Goal: Information Seeking & Learning: Learn about a topic

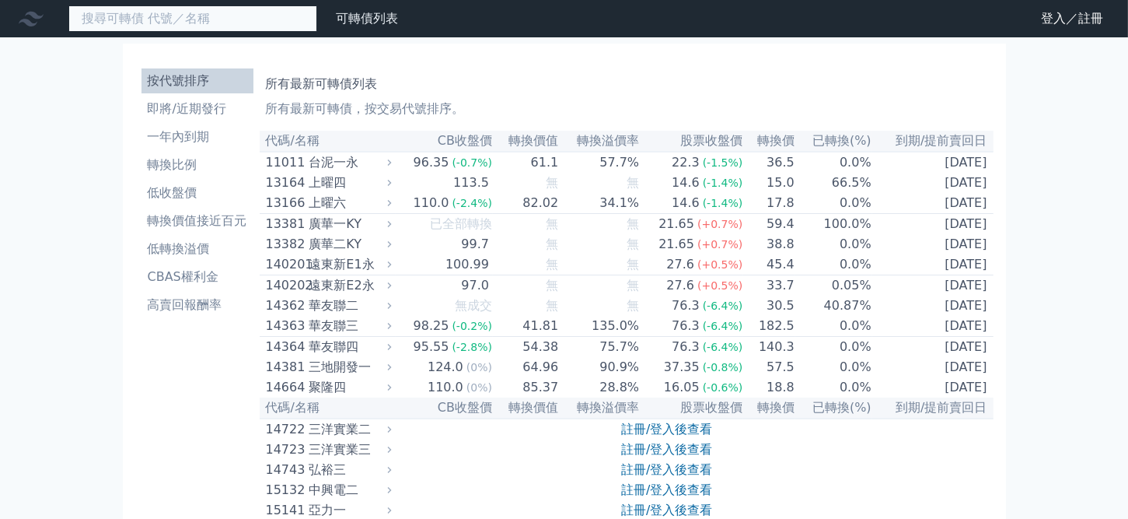
click at [100, 16] on input at bounding box center [192, 18] width 249 height 26
paste input "3483"
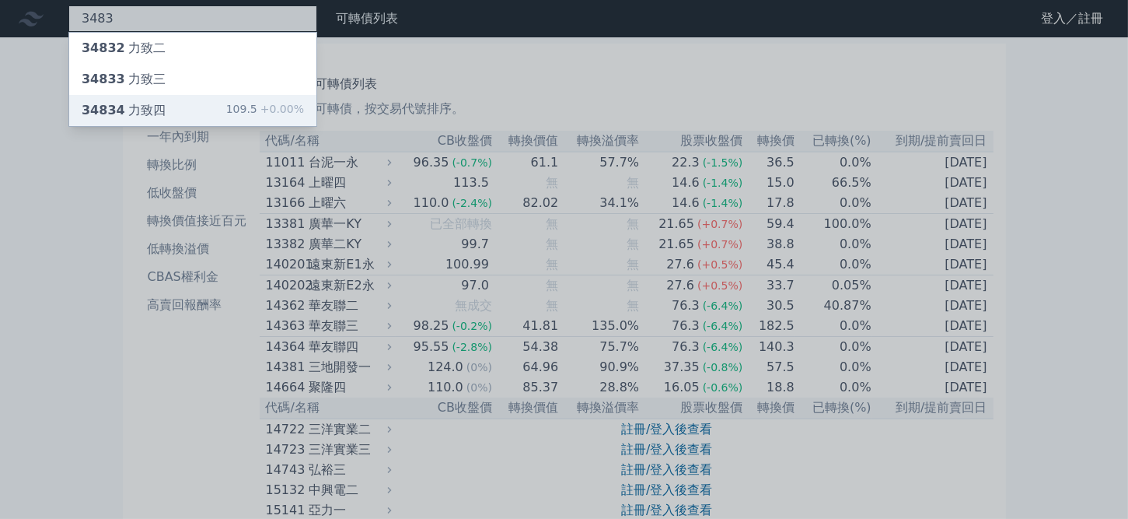
type input "3483"
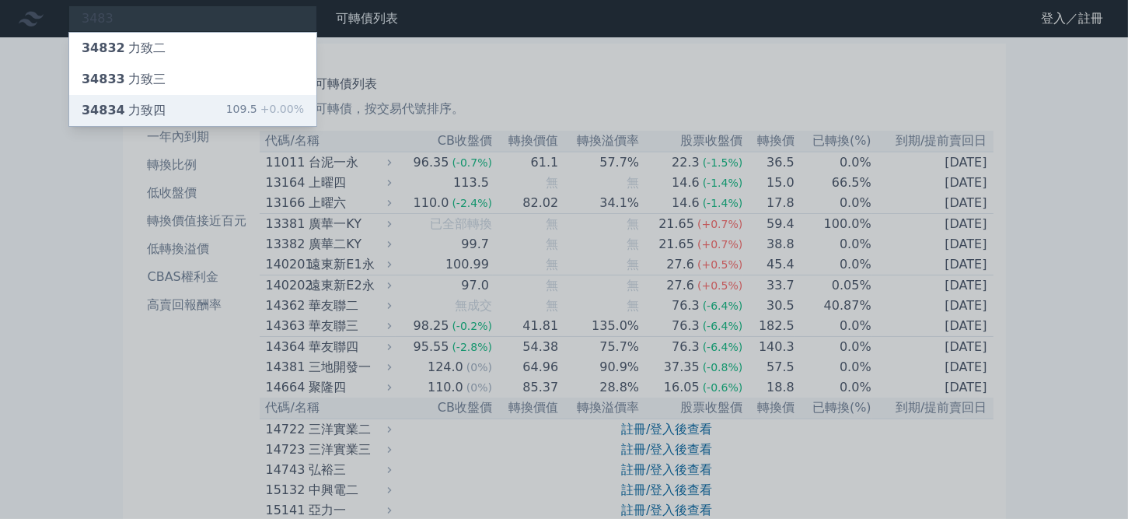
click at [134, 104] on div "34834 力致四" at bounding box center [124, 110] width 84 height 19
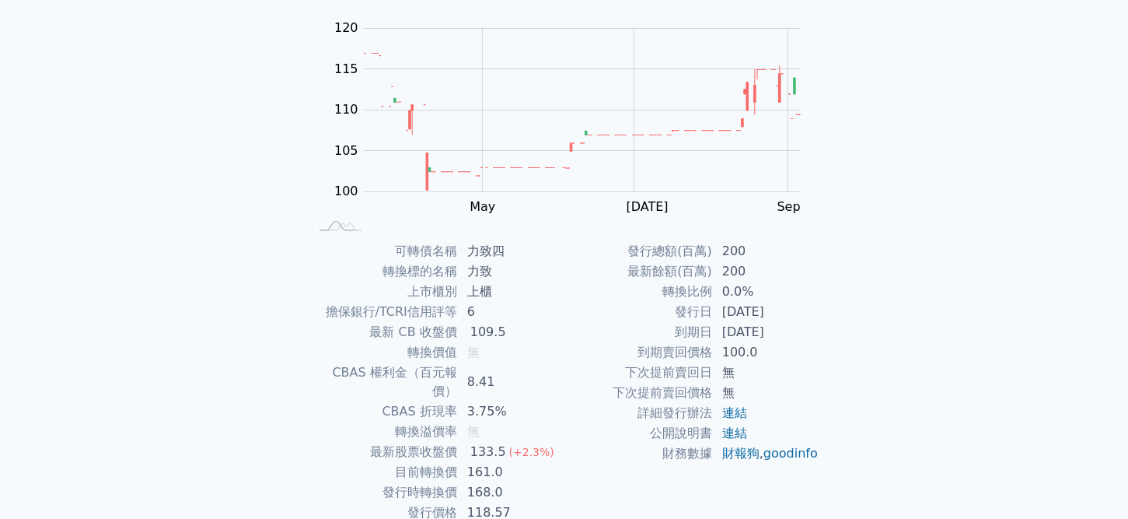
scroll to position [155, 0]
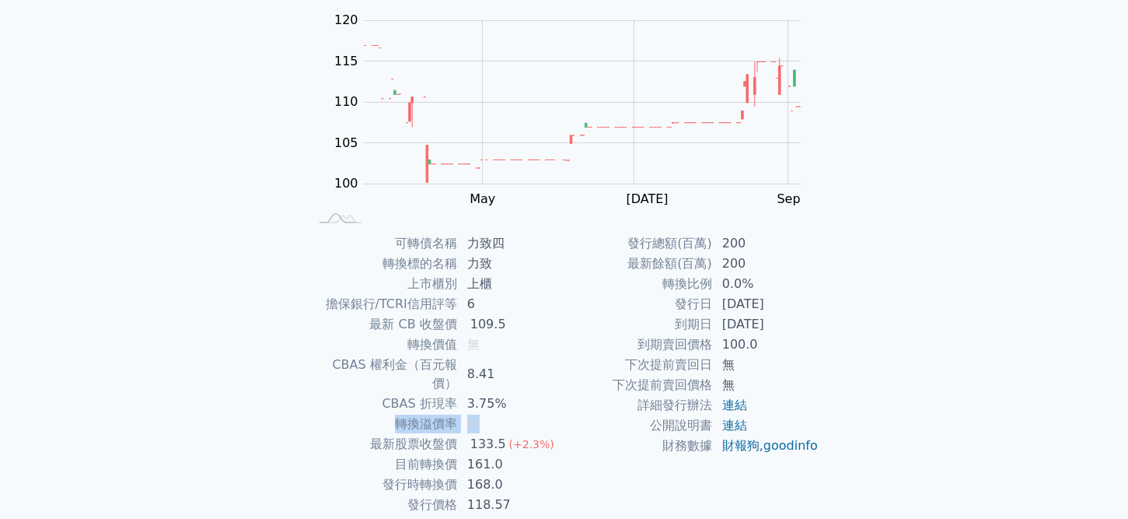
drag, startPoint x: 386, startPoint y: 410, endPoint x: 496, endPoint y: 410, distance: 110.4
click at [496, 414] on tr "轉換溢價率 無" at bounding box center [436, 424] width 255 height 20
click at [328, 414] on td "轉換溢價率" at bounding box center [383, 424] width 148 height 20
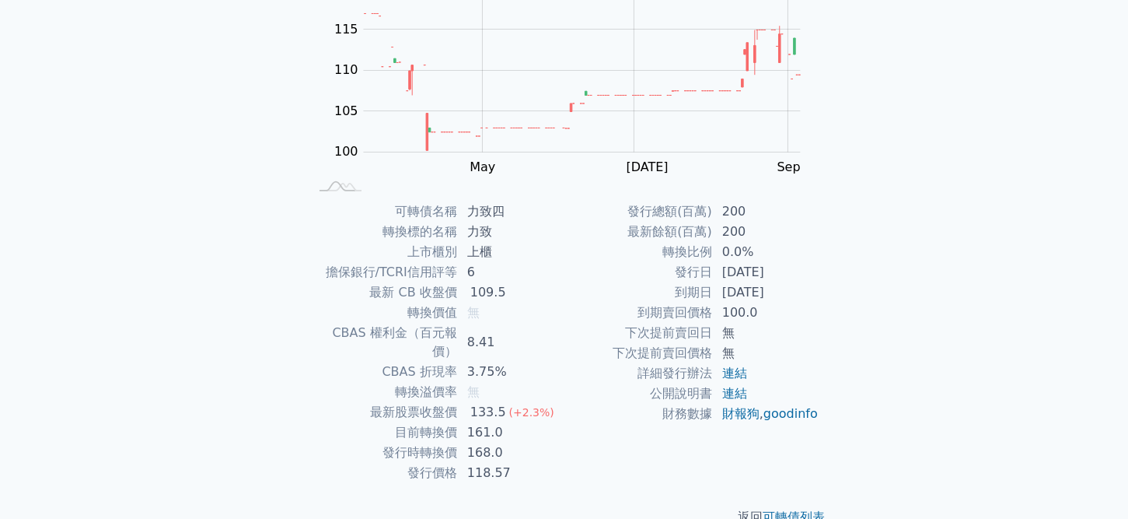
scroll to position [201, 0]
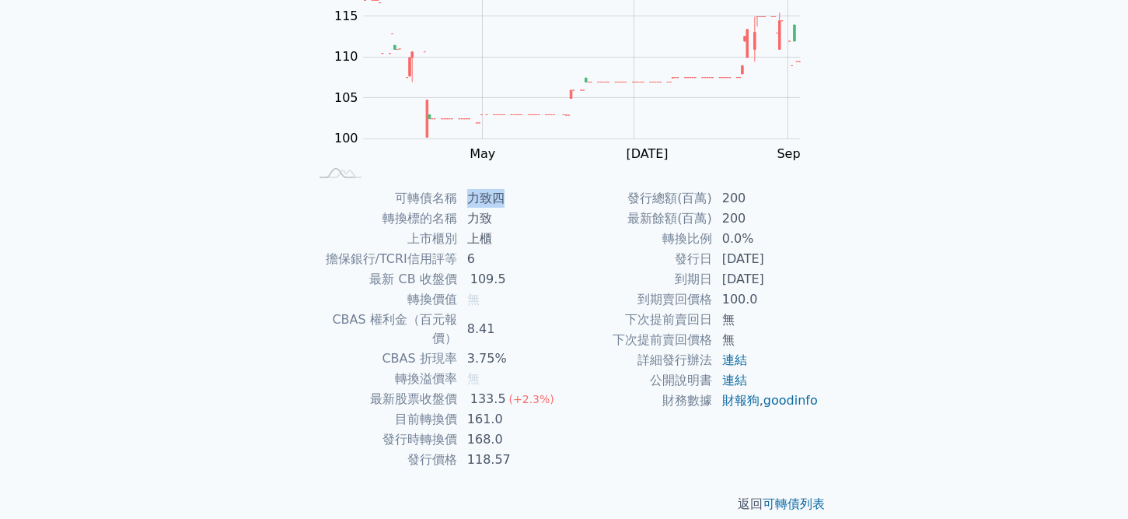
drag, startPoint x: 469, startPoint y: 198, endPoint x: 519, endPoint y: 199, distance: 49.8
click at [519, 199] on td "力致四" at bounding box center [511, 198] width 107 height 20
copy td "力致四"
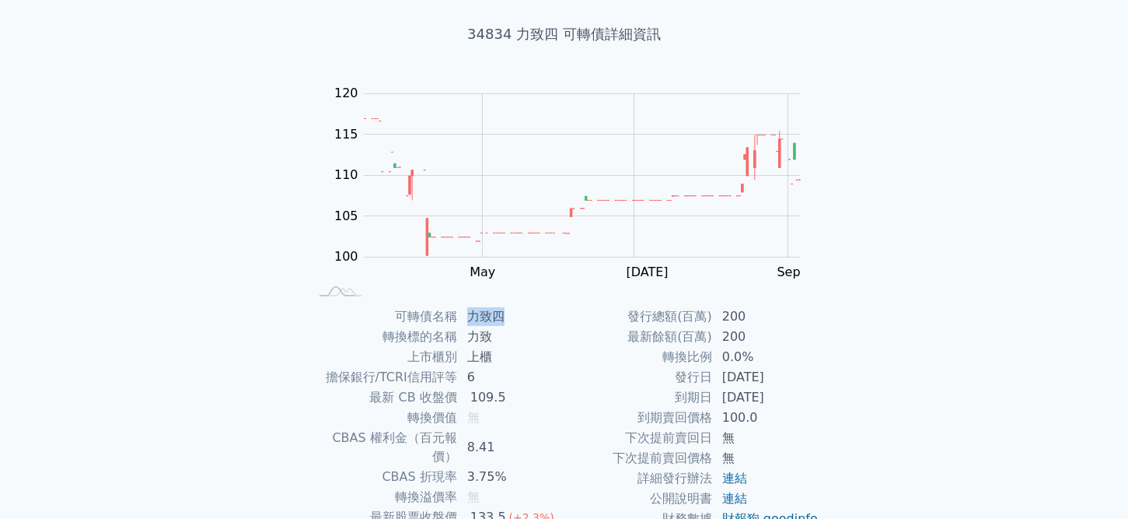
scroll to position [0, 0]
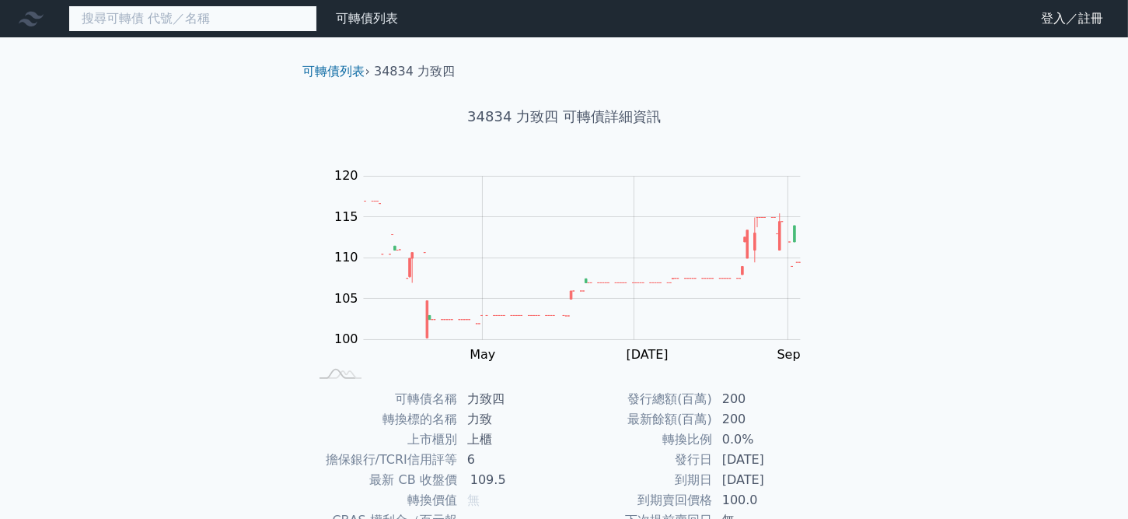
click at [169, 16] on input at bounding box center [192, 18] width 249 height 26
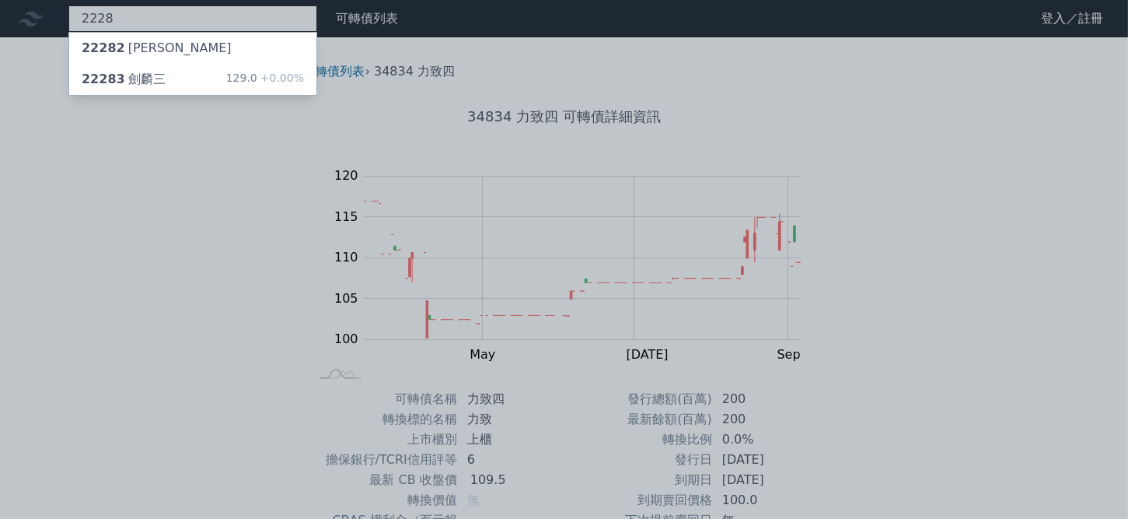
type input "2228"
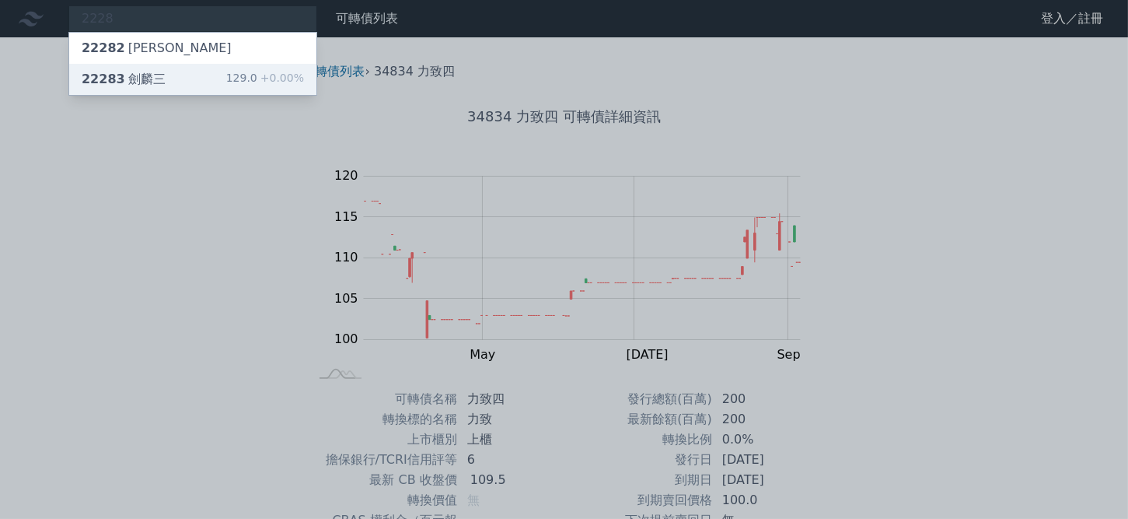
click at [176, 67] on div "22283 劍麟三 129.0 +0.00%" at bounding box center [192, 79] width 247 height 31
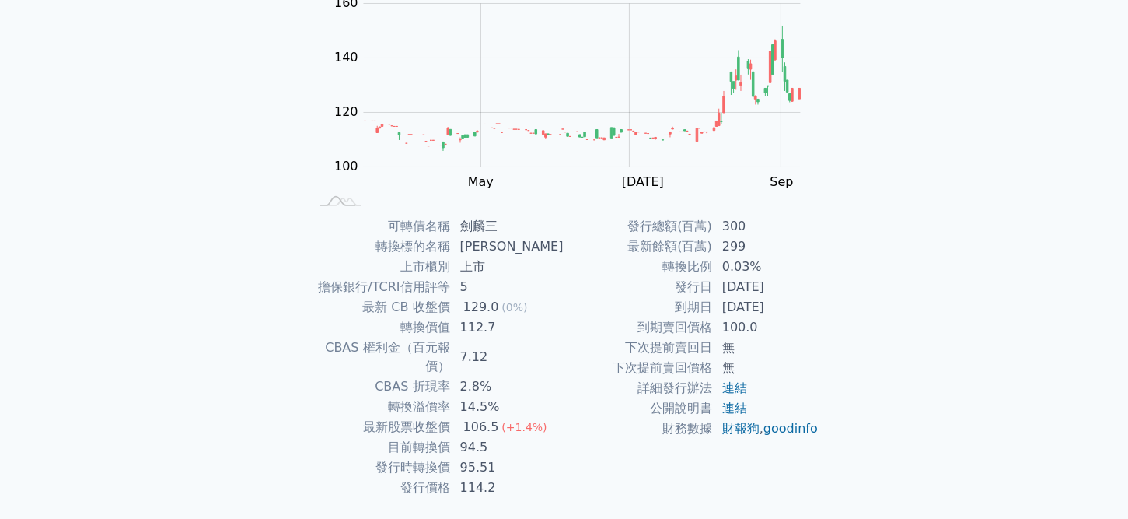
scroll to position [201, 0]
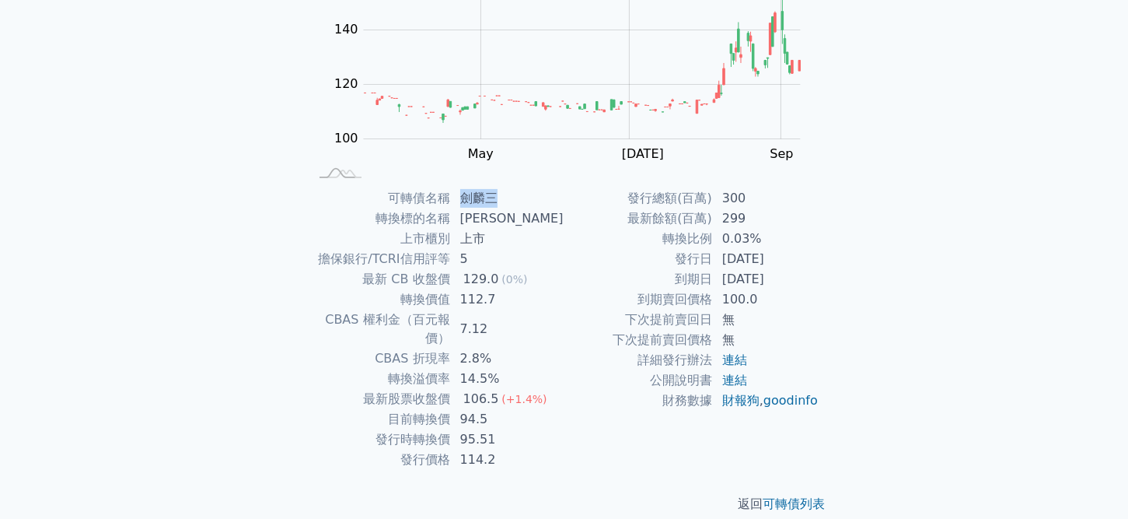
drag, startPoint x: 469, startPoint y: 196, endPoint x: 505, endPoint y: 194, distance: 35.8
click at [505, 194] on td "劍麟三" at bounding box center [507, 198] width 113 height 20
copy td "劍麟三"
drag, startPoint x: 466, startPoint y: 398, endPoint x: 494, endPoint y: 395, distance: 28.2
click at [494, 409] on td "94.5" at bounding box center [507, 419] width 113 height 20
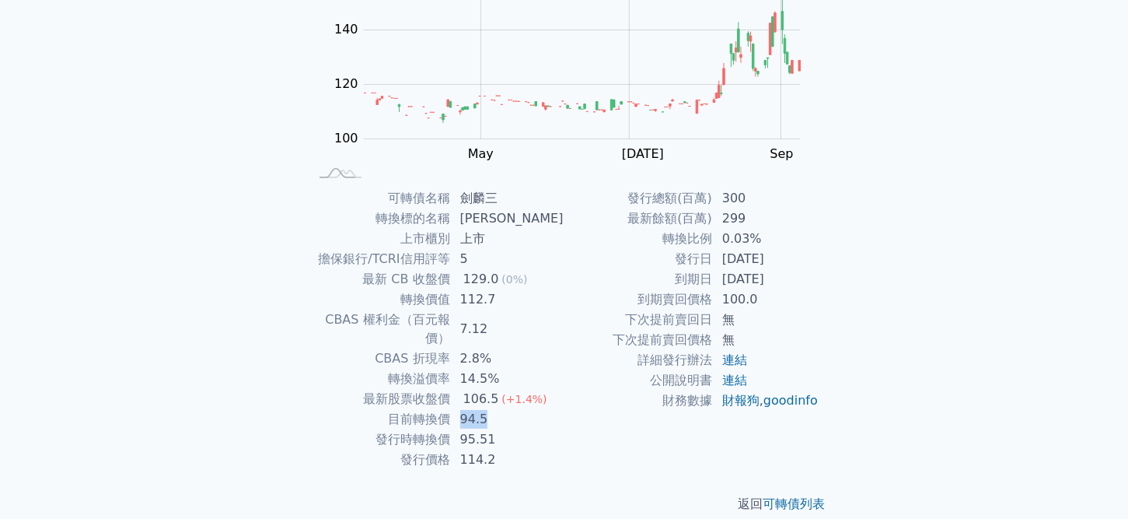
copy td "94.5"
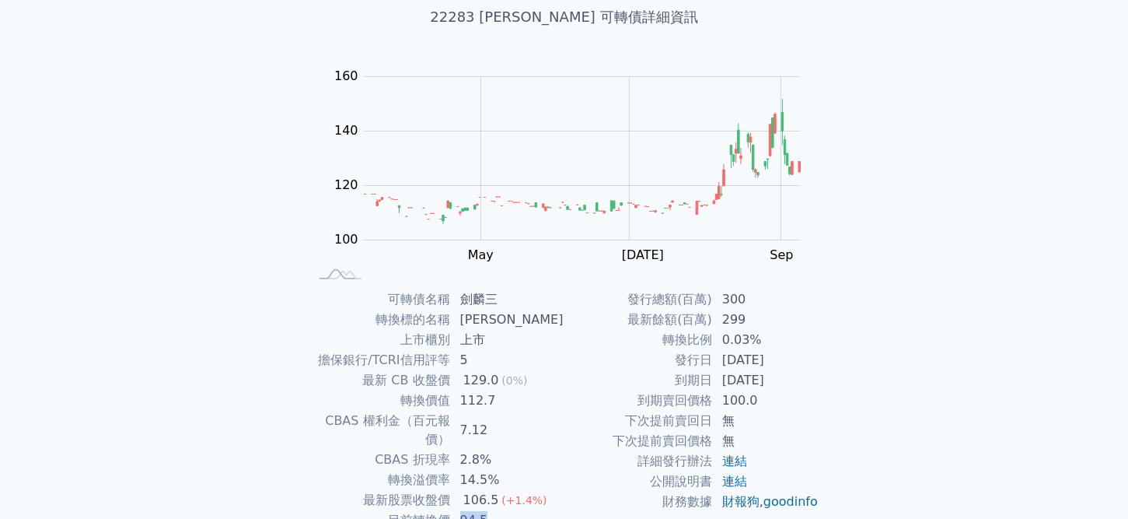
scroll to position [0, 0]
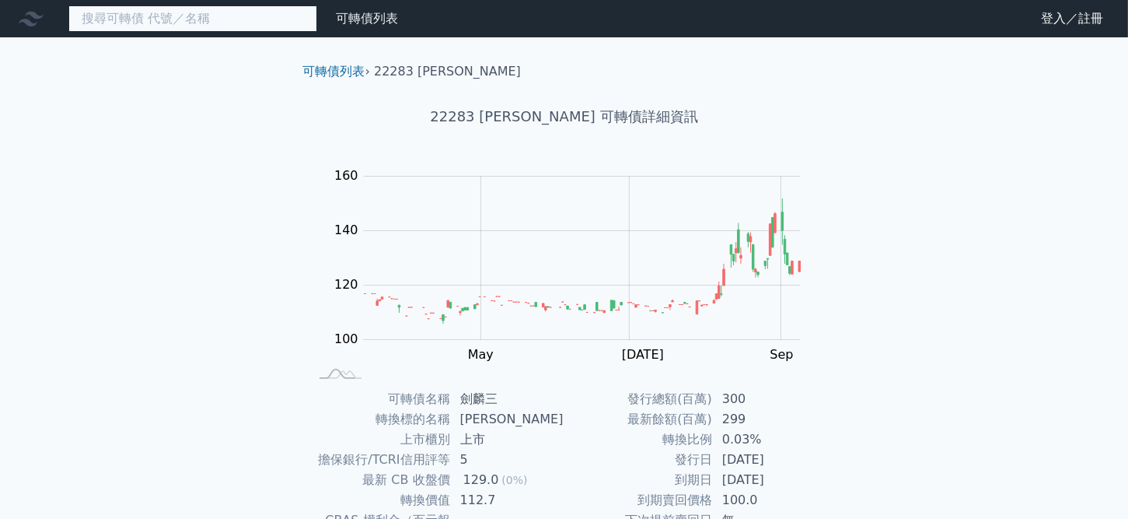
click at [194, 16] on input at bounding box center [192, 18] width 249 height 26
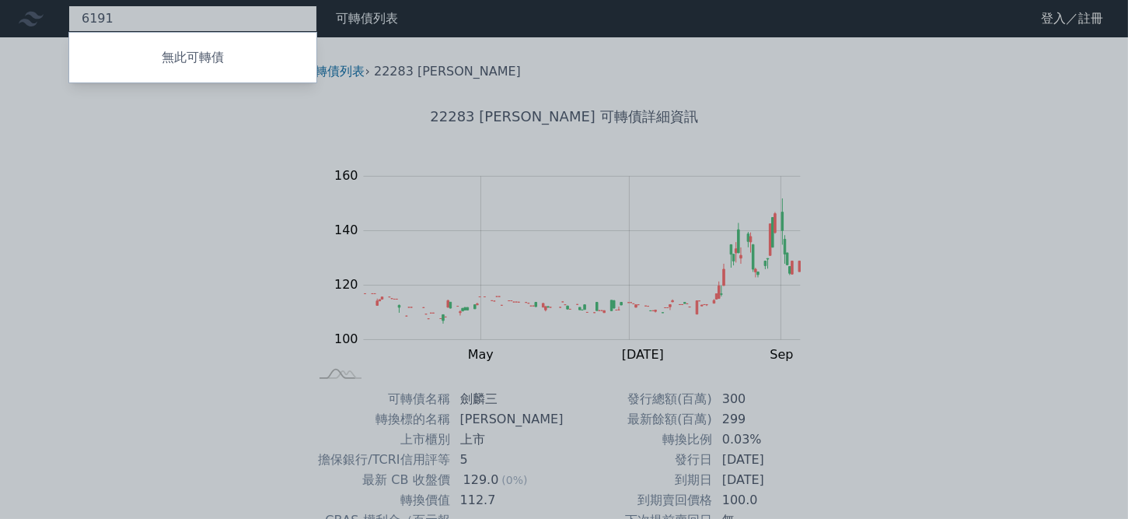
type input "6191"
